Goal: Task Accomplishment & Management: Manage account settings

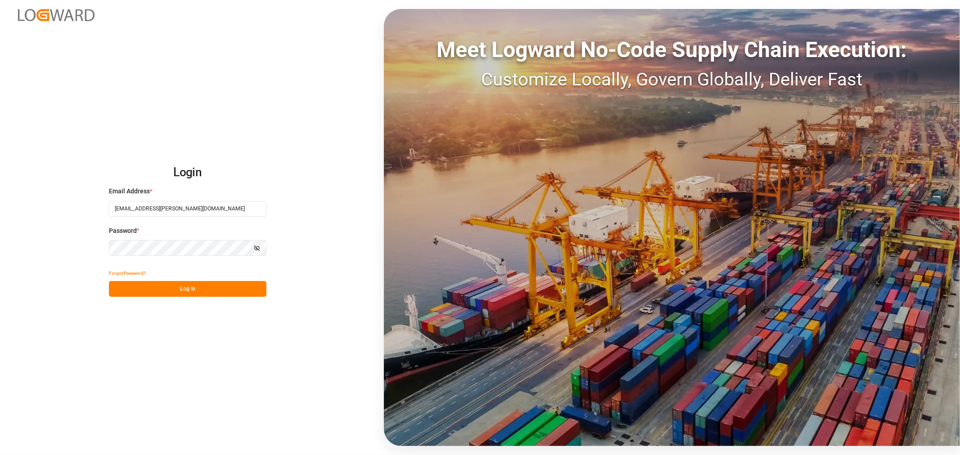
click at [194, 290] on button "Log In" at bounding box center [187, 289] width 157 height 16
